Goal: Transaction & Acquisition: Download file/media

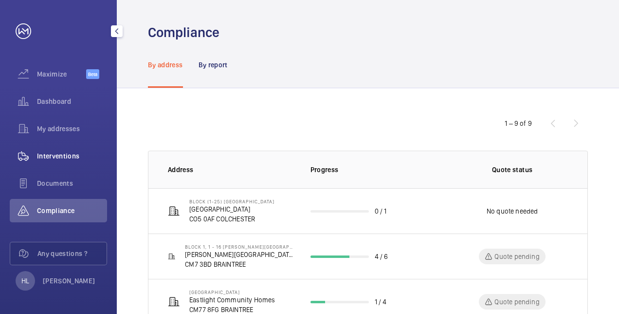
click at [65, 149] on div "Interventions" at bounding box center [58, 155] width 97 height 23
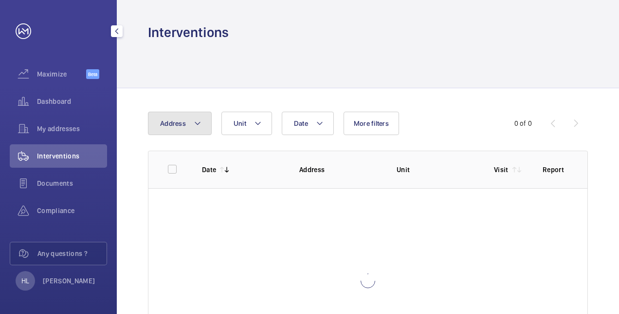
click at [201, 125] on button "Address" at bounding box center [180, 123] width 64 height 23
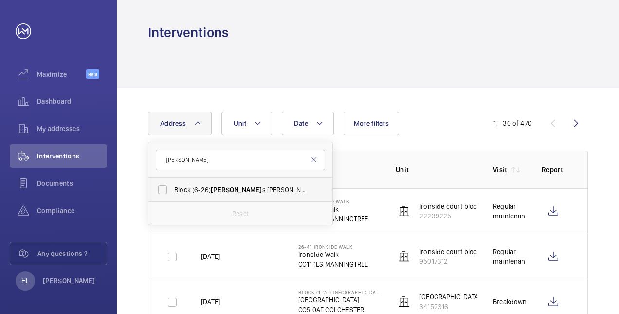
type input "[PERSON_NAME]"
click at [215, 185] on label "Block (6-26) [PERSON_NAME][GEOGRAPHIC_DATA] - [STREET_ADDRESS][PERSON_NAME]" at bounding box center [233, 189] width 169 height 23
drag, startPoint x: 215, startPoint y: 185, endPoint x: 179, endPoint y: 189, distance: 35.8
click at [206, 188] on span "Block (6-26) [PERSON_NAME][GEOGRAPHIC_DATA] - [STREET_ADDRESS][PERSON_NAME]" at bounding box center [241, 190] width 134 height 10
click at [172, 188] on input "Block (6-26) [PERSON_NAME][GEOGRAPHIC_DATA] - [STREET_ADDRESS][PERSON_NAME]" at bounding box center [162, 189] width 19 height 19
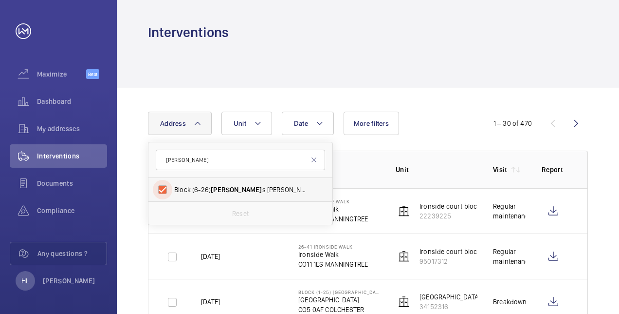
checkbox input "true"
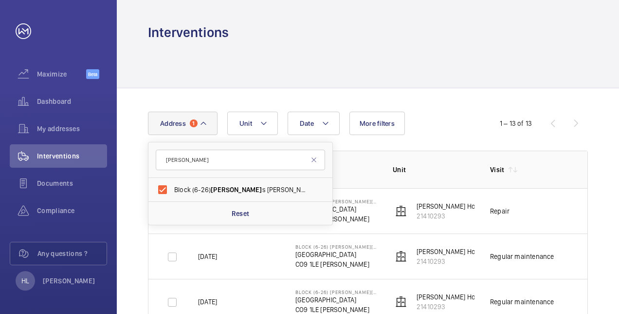
click at [575, 206] on td "---" at bounding box center [596, 210] width 49 height 45
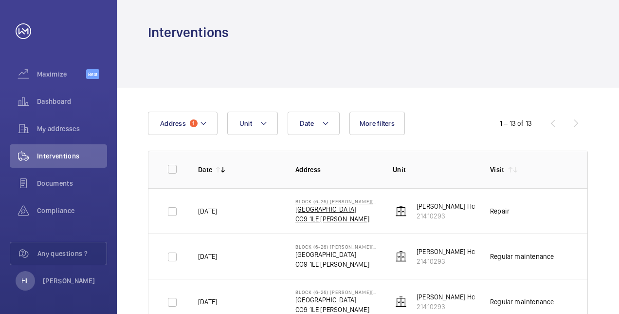
click at [329, 214] on p "CO9 1LE [PERSON_NAME]" at bounding box center [337, 219] width 82 height 10
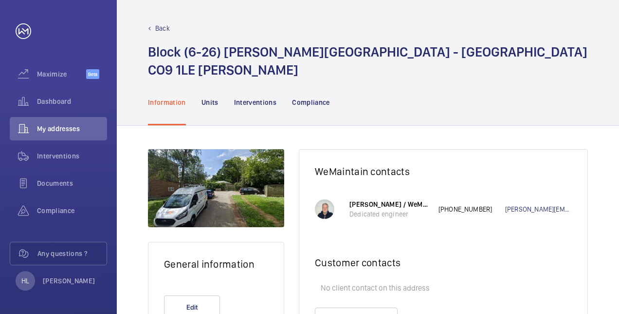
click at [172, 30] on div "Back" at bounding box center [368, 28] width 440 height 10
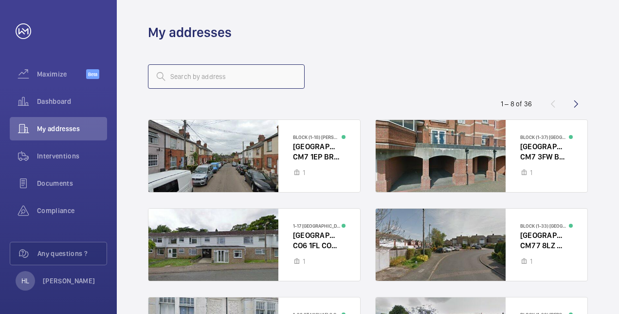
click at [213, 81] on input "text" at bounding box center [226, 76] width 157 height 24
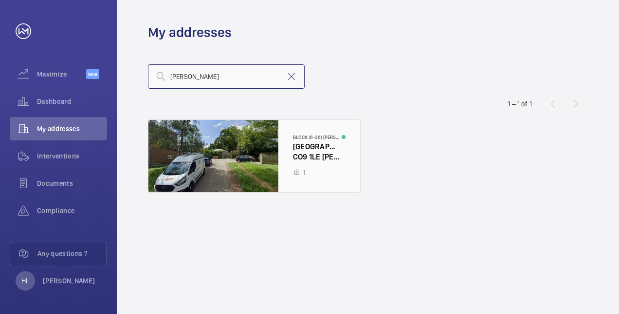
type input "[PERSON_NAME]"
click at [224, 158] on div at bounding box center [255, 156] width 212 height 72
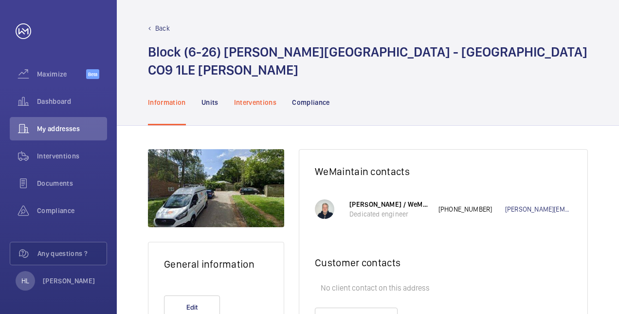
click at [263, 97] on p "Interventions" at bounding box center [255, 102] width 43 height 10
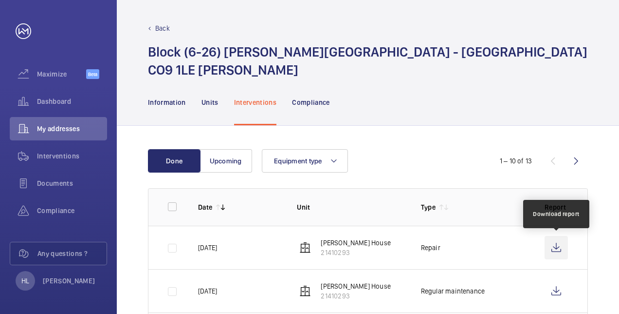
click at [556, 247] on wm-front-icon-button at bounding box center [556, 247] width 23 height 23
